Goal: Transaction & Acquisition: Download file/media

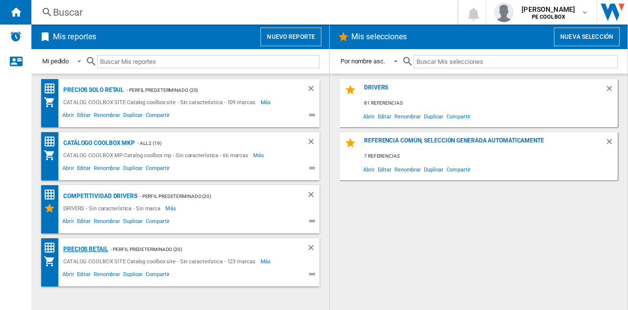
click at [100, 248] on div "PRECIOS RETAIL" at bounding box center [85, 249] width 48 height 12
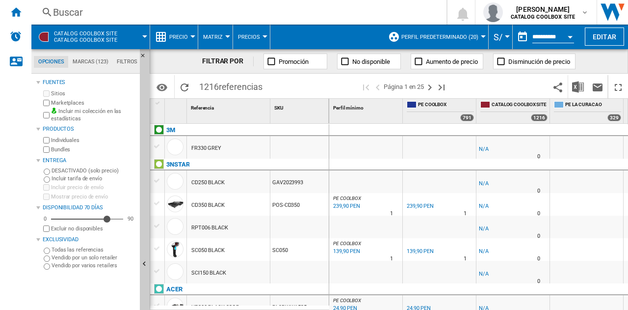
click at [131, 35] on span at bounding box center [138, 37] width 14 height 25
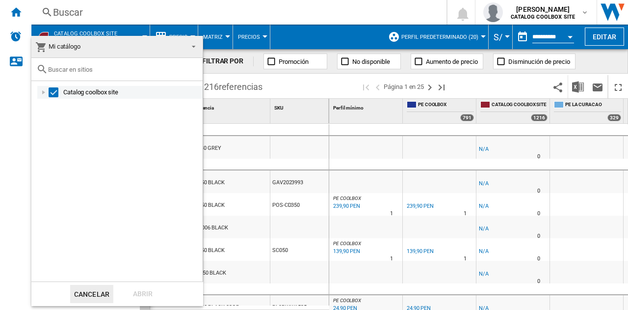
click at [43, 93] on div at bounding box center [44, 92] width 10 height 10
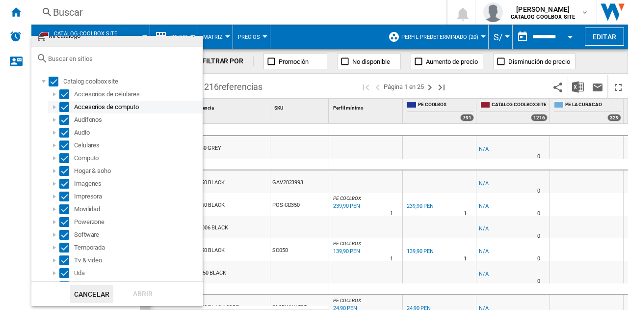
scroll to position [21, 0]
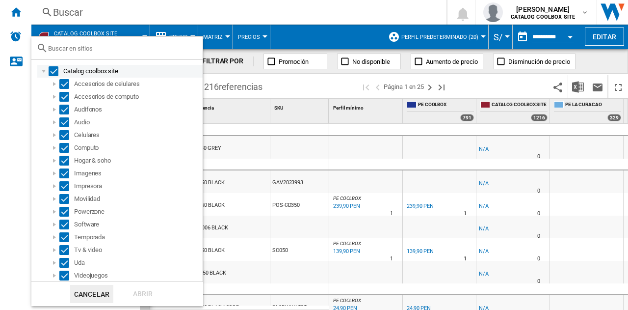
click at [43, 73] on div at bounding box center [44, 71] width 10 height 10
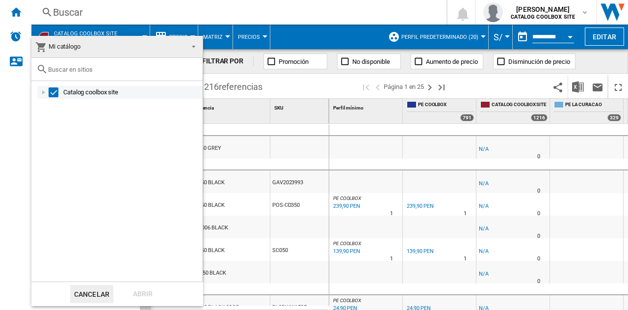
scroll to position [0, 0]
click at [43, 90] on div at bounding box center [44, 92] width 10 height 10
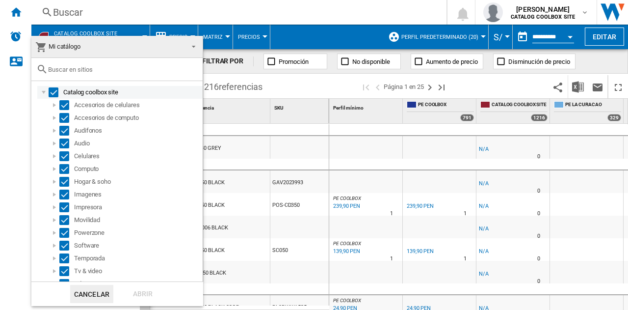
click at [52, 95] on div "Select" at bounding box center [54, 92] width 10 height 10
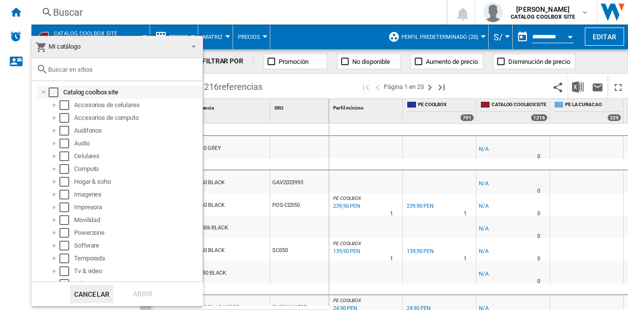
click at [53, 94] on div "Select" at bounding box center [54, 92] width 10 height 10
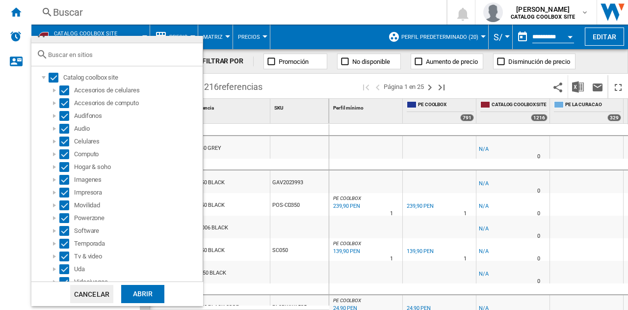
scroll to position [21, 0]
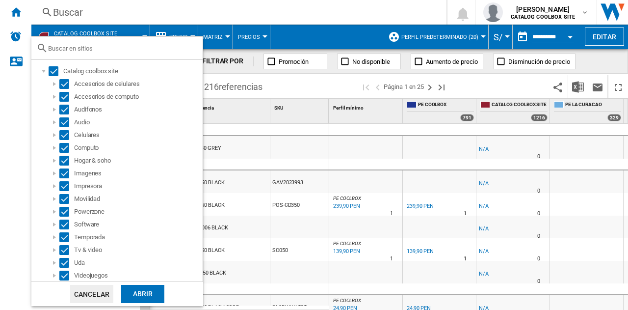
click at [144, 293] on div "Abrir" at bounding box center [142, 294] width 43 height 18
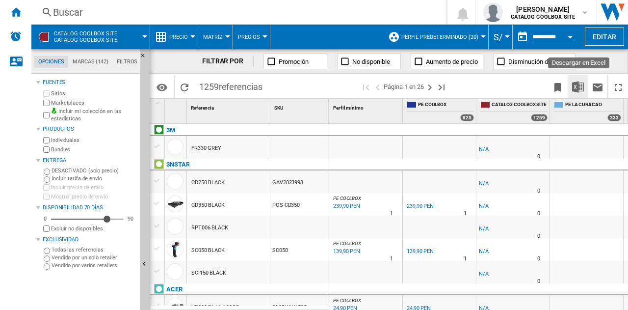
click at [580, 89] on img "Descargar en Excel" at bounding box center [578, 87] width 12 height 12
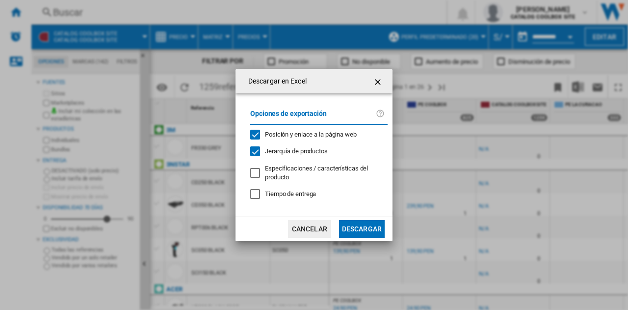
click at [378, 228] on button "Descargar" at bounding box center [362, 229] width 46 height 18
